Goal: Find specific page/section: Find specific page/section

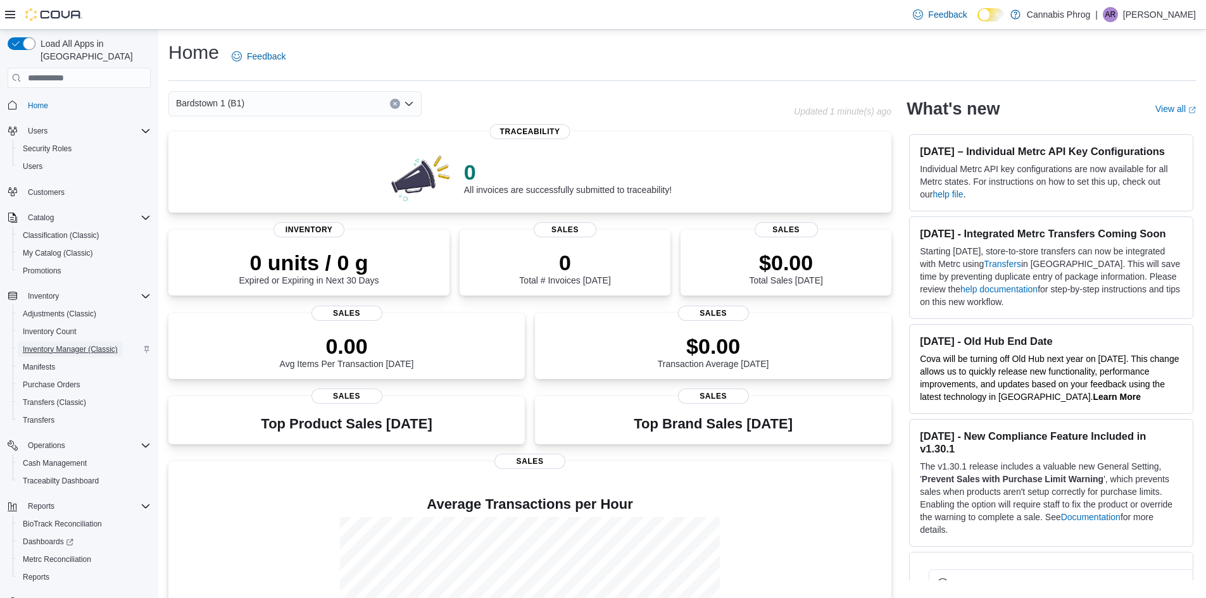
click at [54, 342] on span "Inventory Manager (Classic)" at bounding box center [70, 349] width 95 height 15
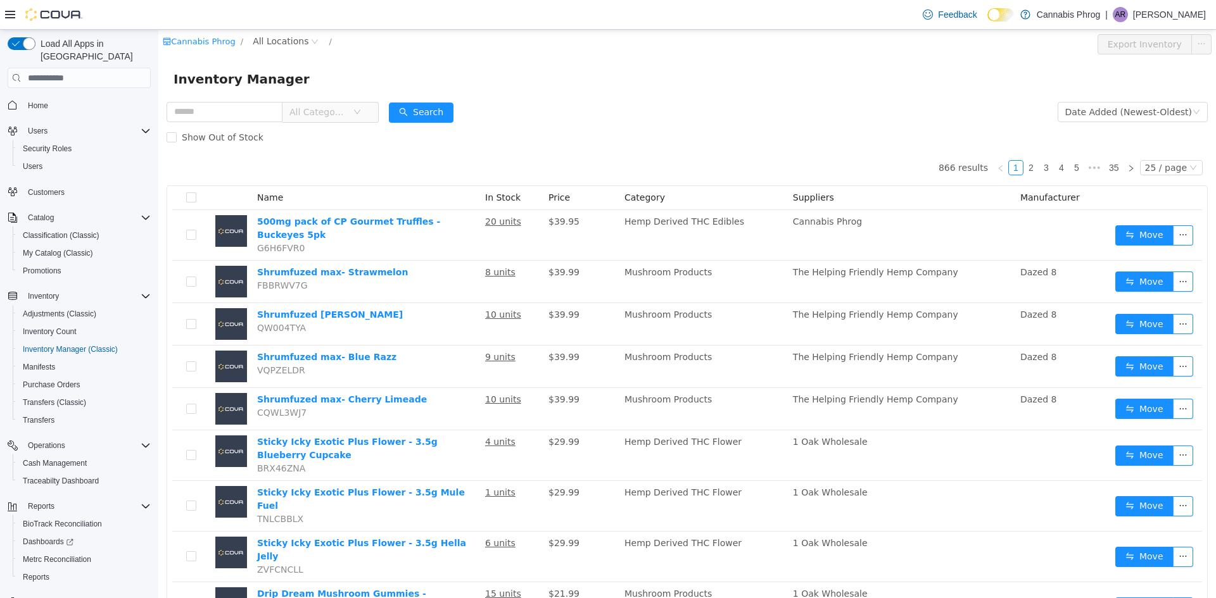
click at [361, 113] on icon "icon: down" at bounding box center [357, 112] width 8 height 8
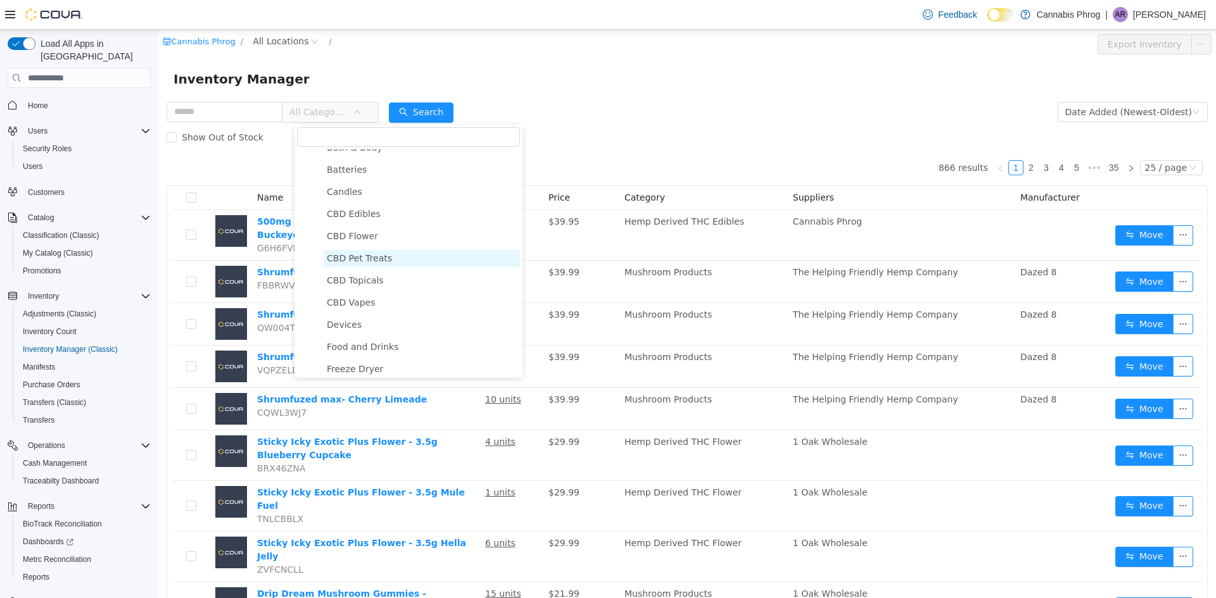
scroll to position [127, 0]
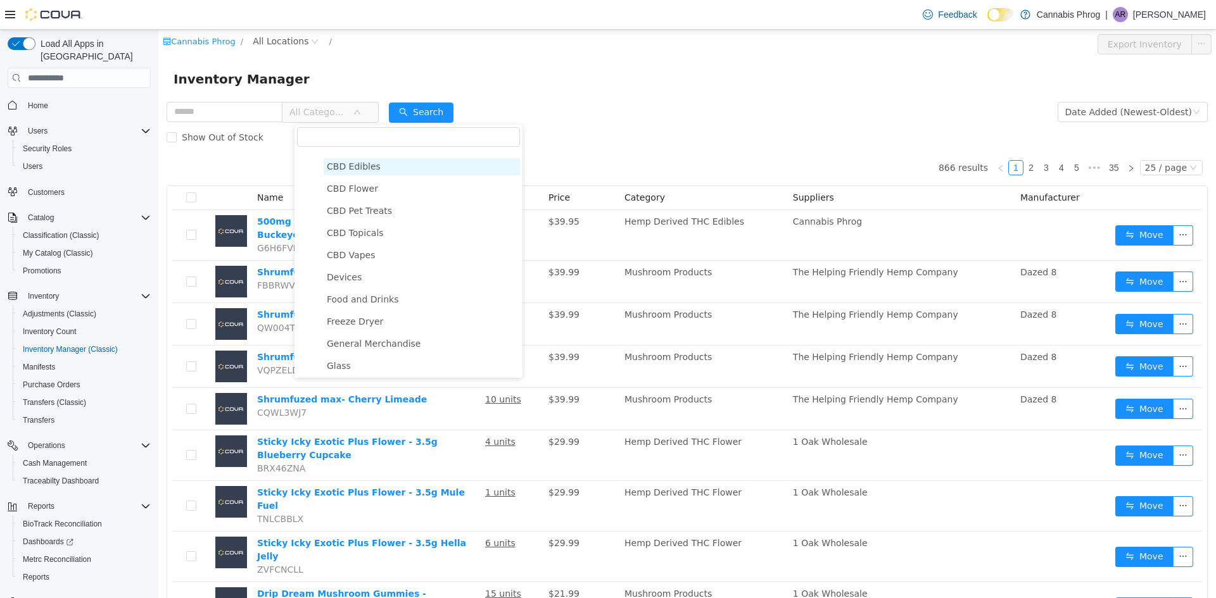
click at [366, 169] on span "CBD Edibles" at bounding box center [354, 166] width 54 height 10
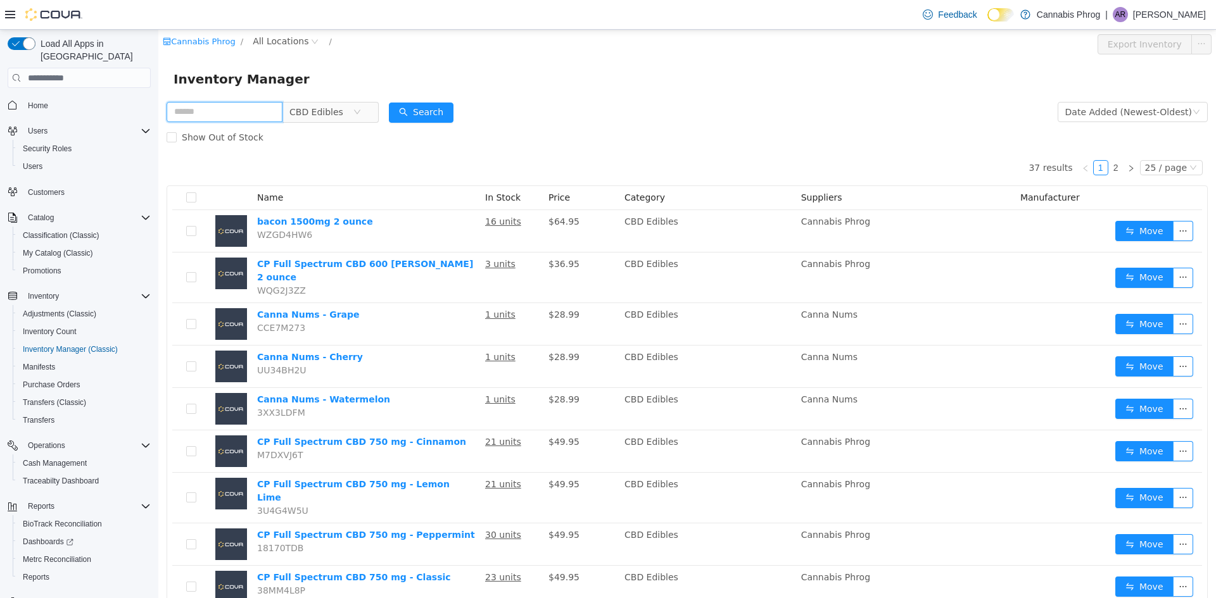
click at [261, 113] on input "text" at bounding box center [225, 112] width 116 height 20
type input "**********"
click at [444, 114] on button "Search" at bounding box center [421, 113] width 65 height 20
